Goal: Task Accomplishment & Management: Manage account settings

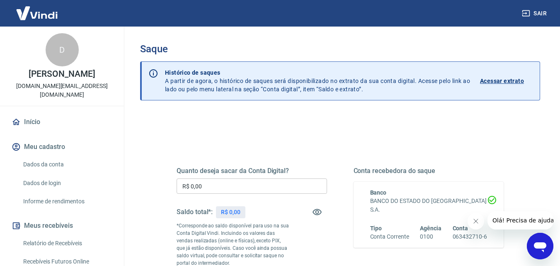
click at [208, 178] on div "Quanto deseja sacar da Conta Digital? R$ 0,00 ​ Saldo total*: R$ 0,00 *Correspo…" at bounding box center [251, 226] width 150 height 118
click at [205, 180] on input "R$ 0,00" at bounding box center [251, 185] width 150 height 15
